Goal: Check status

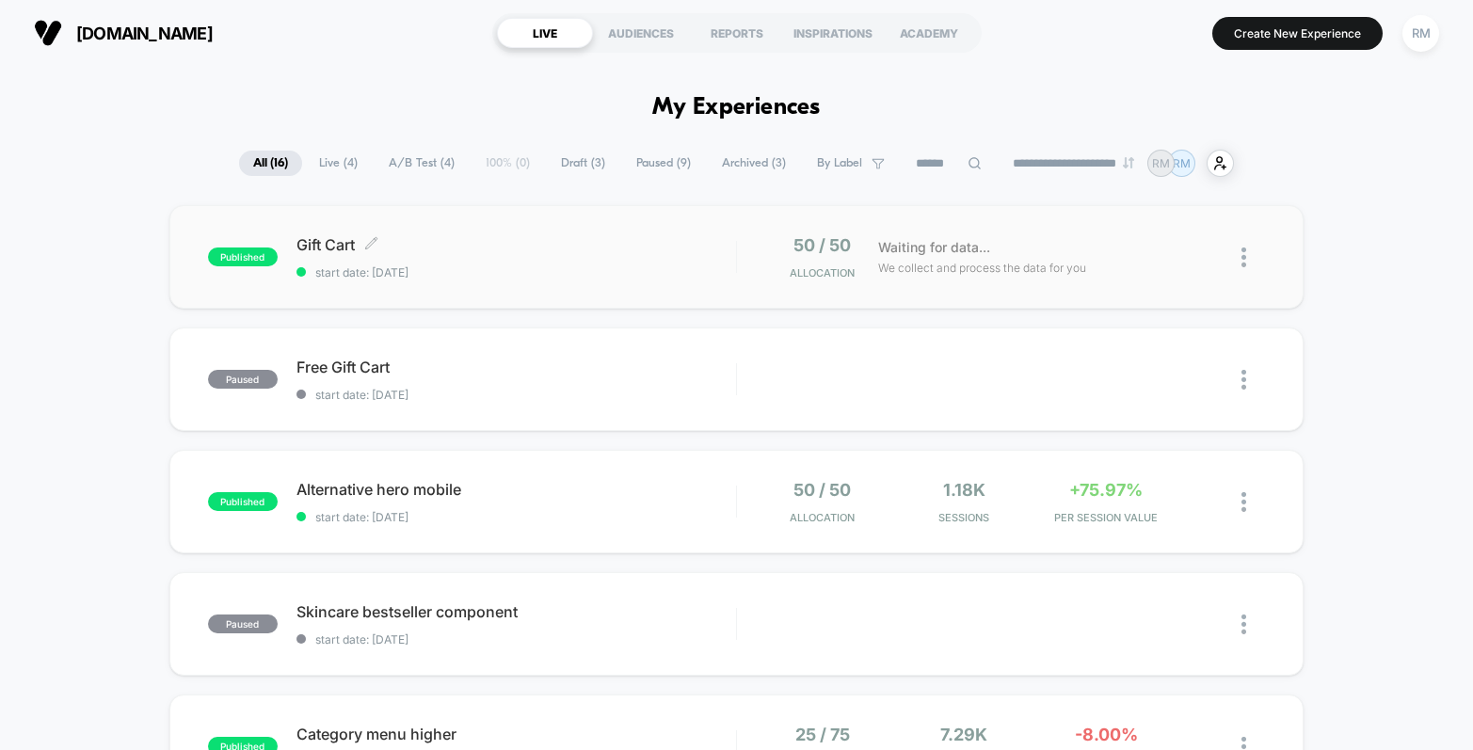
click at [489, 272] on span "start date: [DATE]" at bounding box center [517, 272] width 440 height 14
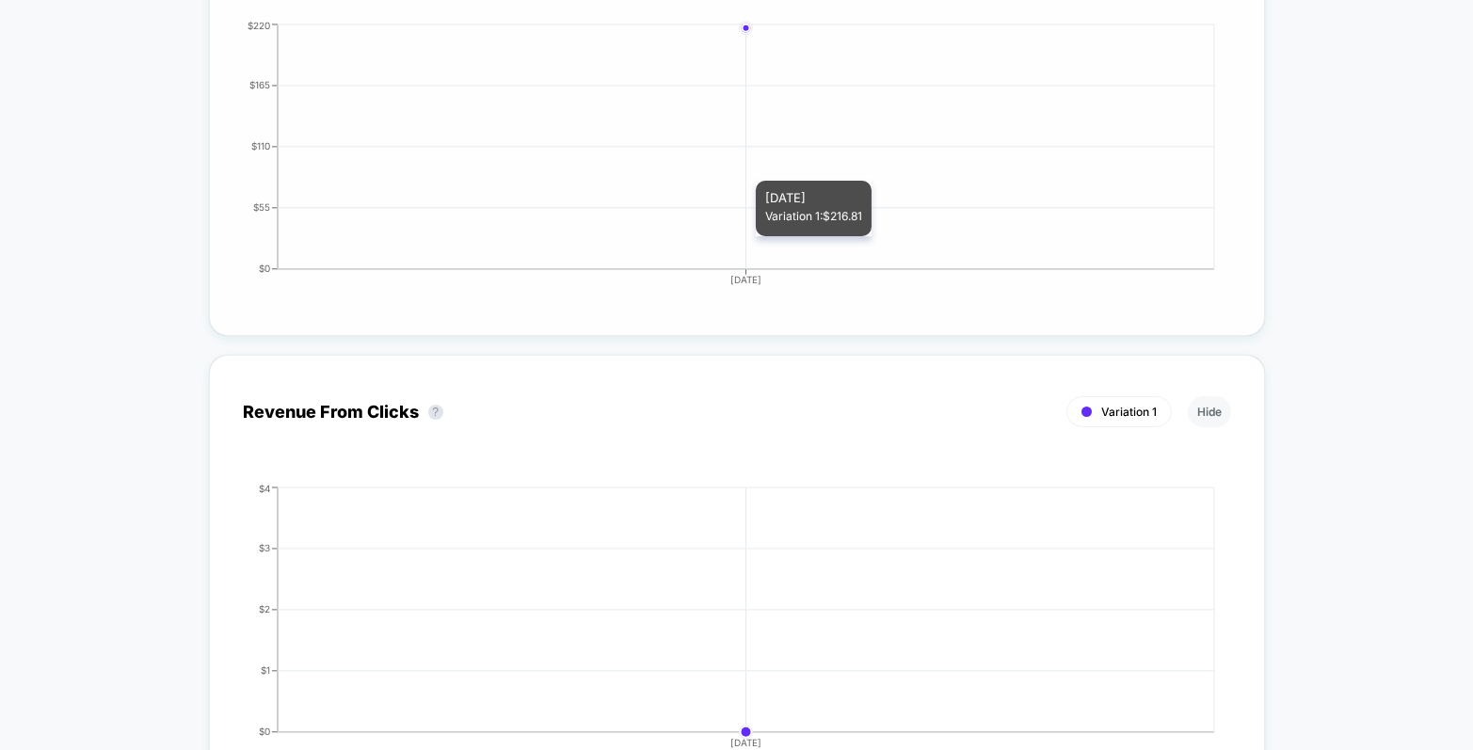
scroll to position [2757, 0]
